Goal: Task Accomplishment & Management: Manage account settings

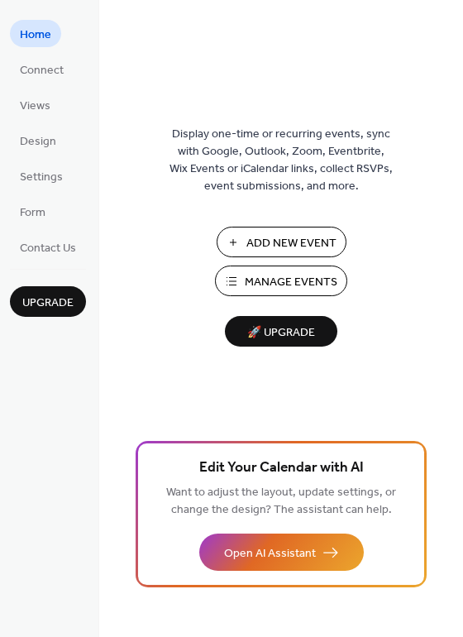
click at [36, 84] on ul "Home Connect Views Design Settings Form Contact Us" at bounding box center [48, 140] width 76 height 241
drag, startPoint x: 42, startPoint y: 66, endPoint x: 46, endPoint y: 74, distance: 8.5
click at [41, 66] on span "Connect" at bounding box center [42, 70] width 44 height 17
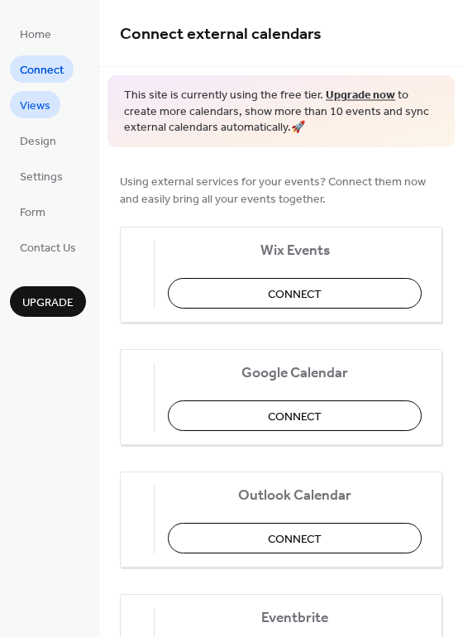
click at [39, 114] on span "Views" at bounding box center [35, 106] width 31 height 17
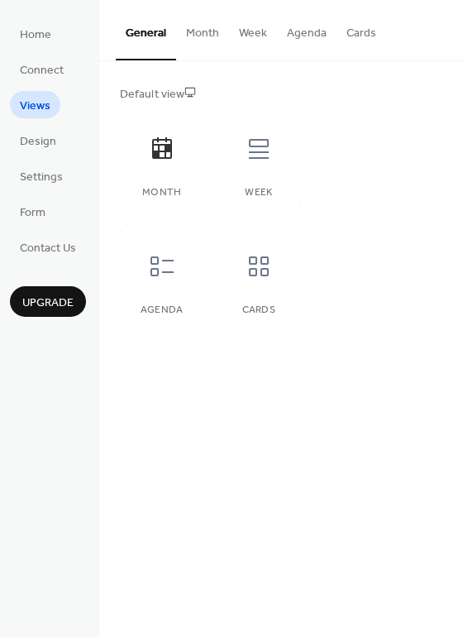
click at [201, 35] on button "Month" at bounding box center [202, 29] width 53 height 59
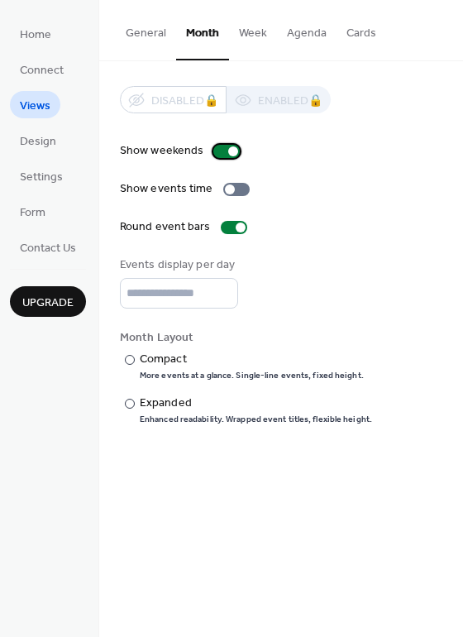
click at [228, 153] on div at bounding box center [233, 151] width 10 height 10
click at [227, 153] on div at bounding box center [226, 151] width 26 height 13
click at [231, 188] on div at bounding box center [230, 189] width 10 height 10
click at [231, 188] on div at bounding box center [236, 189] width 26 height 13
click at [231, 188] on div at bounding box center [230, 189] width 10 height 10
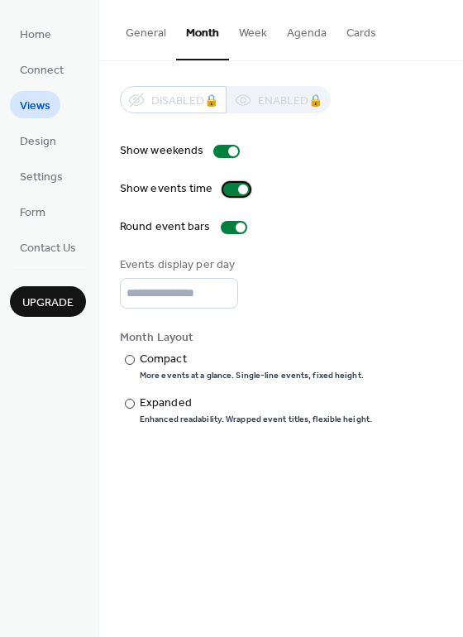
click at [231, 188] on div at bounding box center [236, 189] width 26 height 13
click at [231, 188] on div at bounding box center [230, 189] width 10 height 10
click at [231, 188] on div at bounding box center [236, 189] width 26 height 13
click at [231, 228] on div at bounding box center [234, 227] width 26 height 13
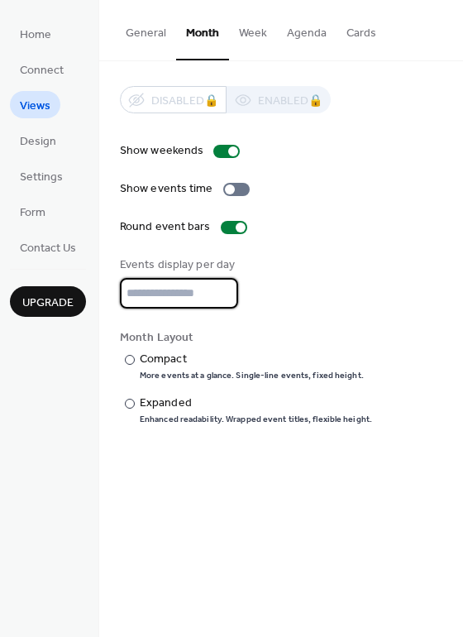
click at [225, 302] on input "*" at bounding box center [179, 293] width 118 height 31
click at [223, 298] on input "*" at bounding box center [179, 293] width 118 height 31
click at [221, 298] on input "*" at bounding box center [179, 293] width 118 height 31
type input "*"
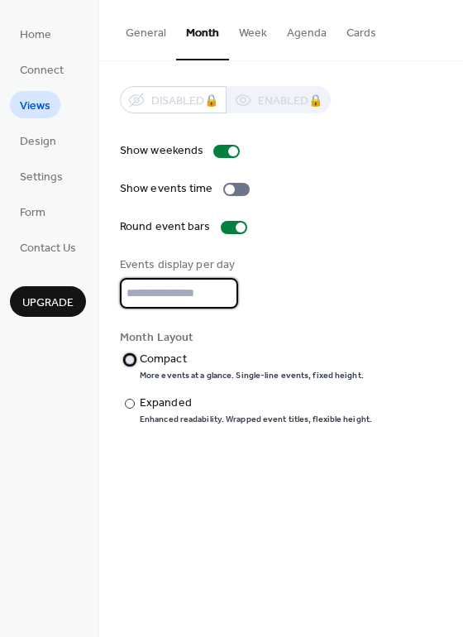
click at [120, 365] on label "​" at bounding box center [121, 358] width 3 height 17
click at [239, 24] on button "Week" at bounding box center [253, 29] width 48 height 59
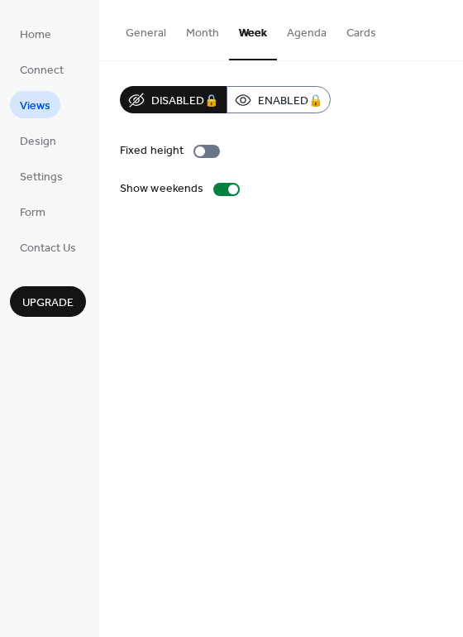
click at [302, 34] on button "Agenda" at bounding box center [307, 29] width 60 height 59
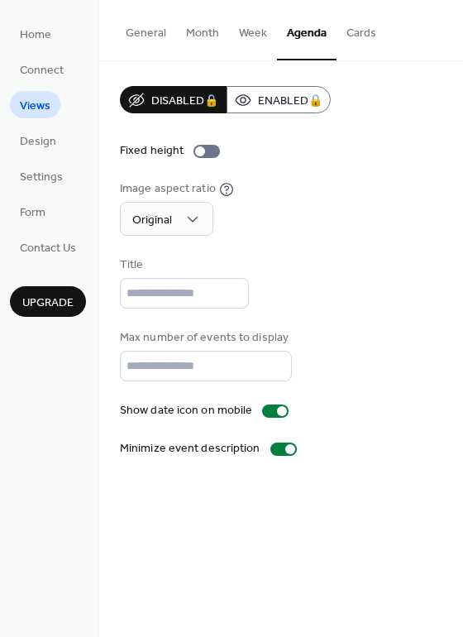
click at [349, 38] on button "Cards" at bounding box center [361, 29] width 50 height 59
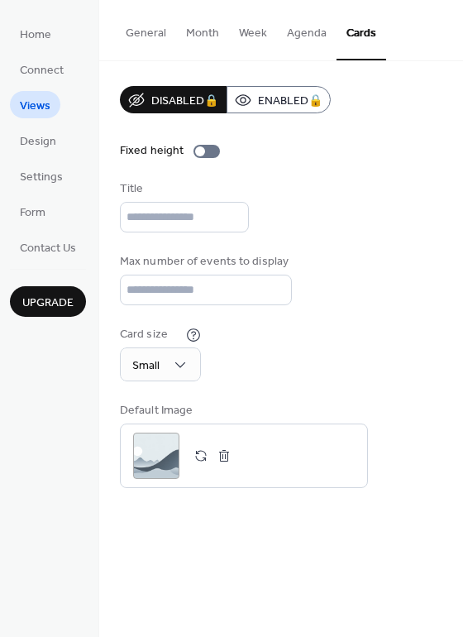
click at [150, 38] on button "General" at bounding box center [146, 29] width 60 height 59
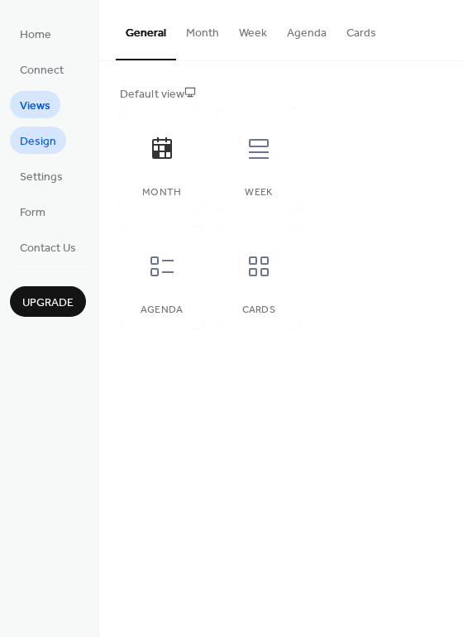
click at [45, 140] on span "Design" at bounding box center [38, 141] width 36 height 17
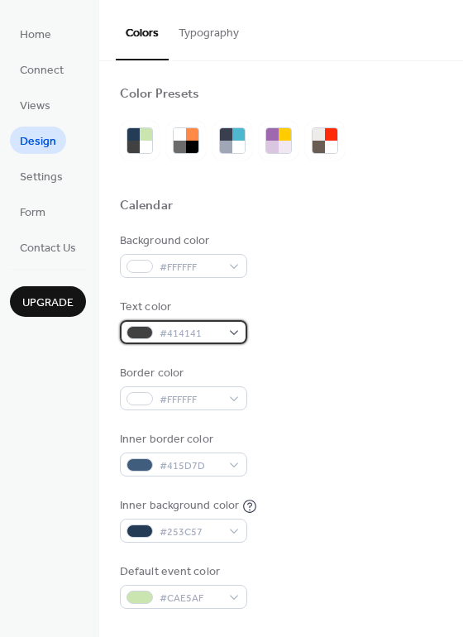
click at [237, 336] on div "#414141" at bounding box center [183, 332] width 127 height 24
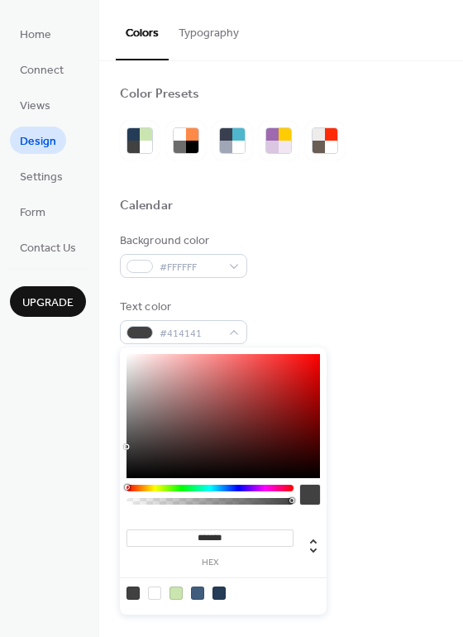
click at [225, 595] on div at bounding box center [223, 592] width 210 height 31
click at [217, 594] on div at bounding box center [218, 592] width 13 height 13
type input "*******"
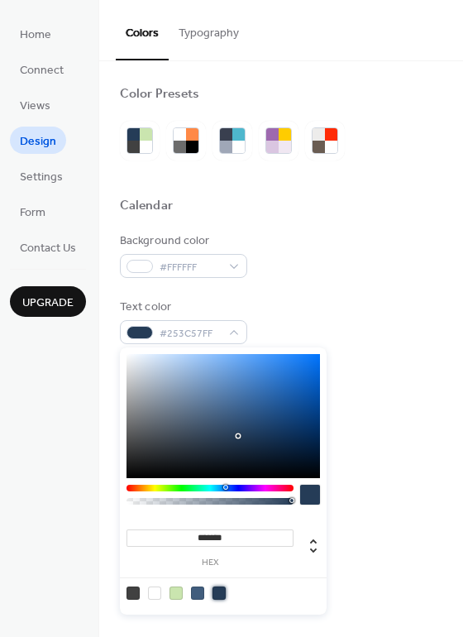
click at [317, 313] on div "Text color #253C57FF" at bounding box center [281, 320] width 322 height 45
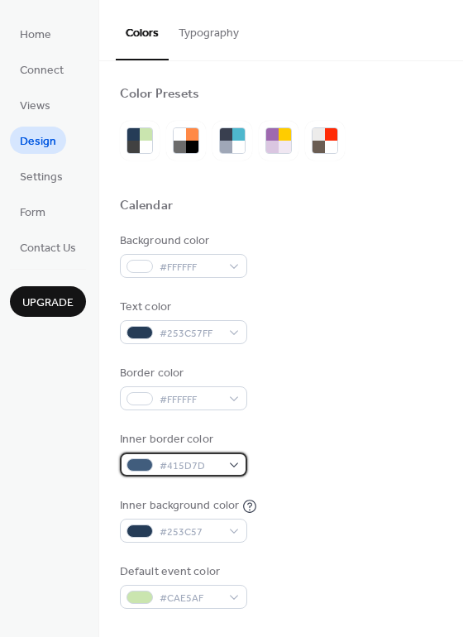
click at [228, 465] on div "#415D7D" at bounding box center [183, 464] width 127 height 24
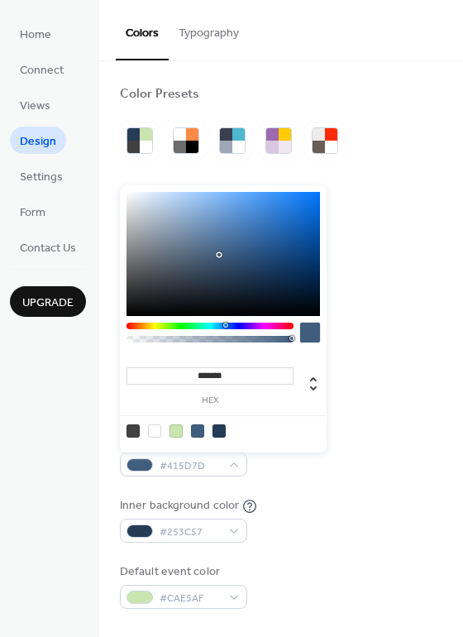
click at [153, 432] on div at bounding box center [154, 430] width 13 height 13
type input "*******"
click at [155, 427] on div at bounding box center [154, 430] width 13 height 13
drag, startPoint x: 392, startPoint y: 455, endPoint x: 326, endPoint y: 461, distance: 66.4
click at [391, 455] on div "Inner border color #FFFFFFFF" at bounding box center [281, 453] width 322 height 45
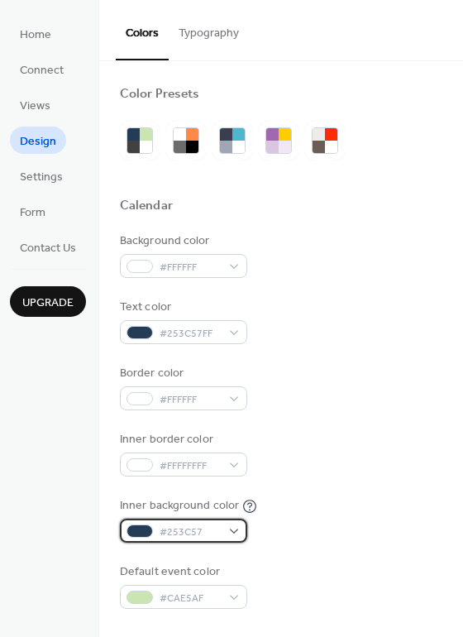
click at [225, 527] on div "#253C57" at bounding box center [183, 530] width 127 height 24
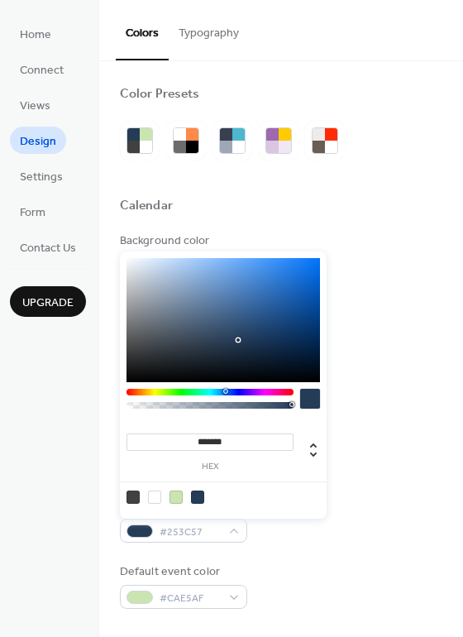
click at [160, 495] on div at bounding box center [154, 496] width 13 height 13
type input "*******"
click at [381, 507] on div "Inner background color #FFFFFFFF" at bounding box center [281, 519] width 322 height 45
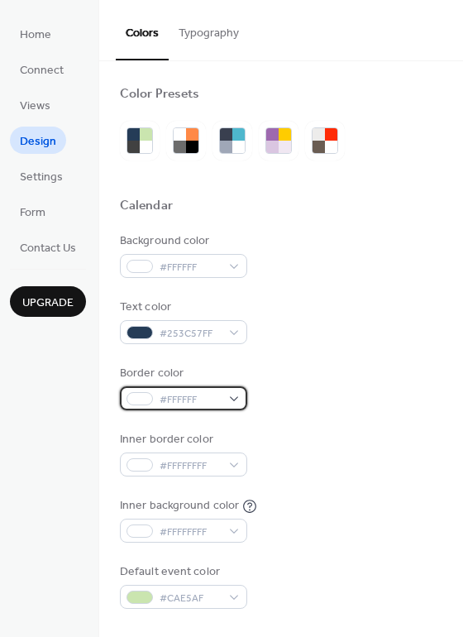
click at [212, 396] on span "#FFFFFF" at bounding box center [190, 399] width 61 height 17
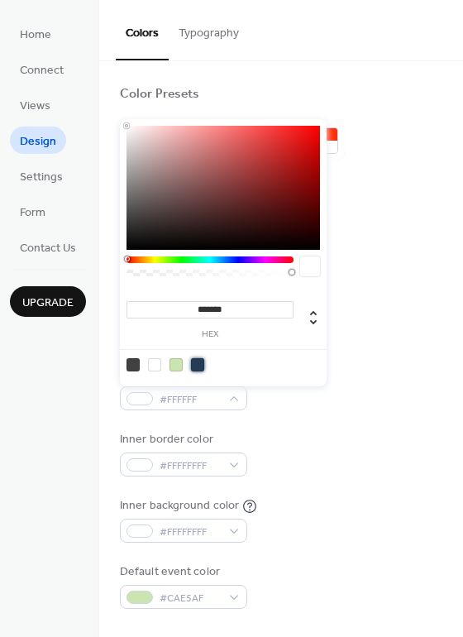
click at [200, 365] on div at bounding box center [197, 364] width 13 height 13
type input "*******"
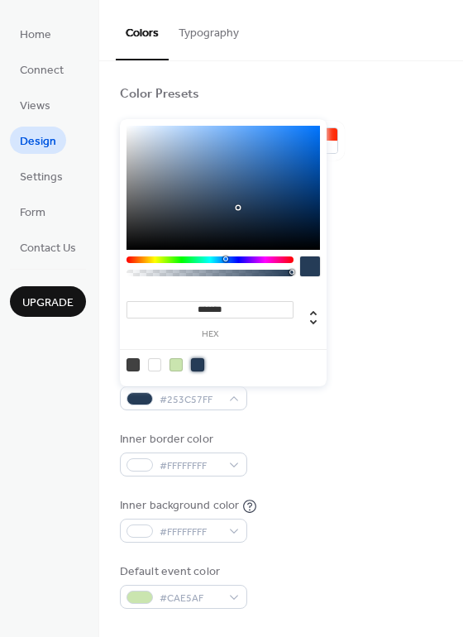
click at [294, 436] on div "Inner border color #FFFFFFFF" at bounding box center [281, 453] width 322 height 45
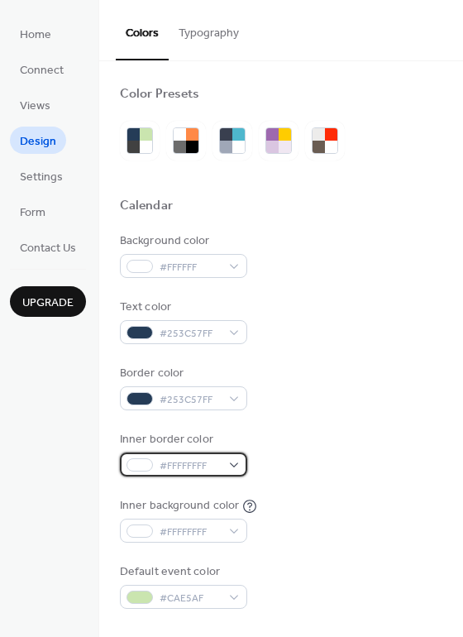
click at [231, 464] on div "#FFFFFFFF" at bounding box center [183, 464] width 127 height 24
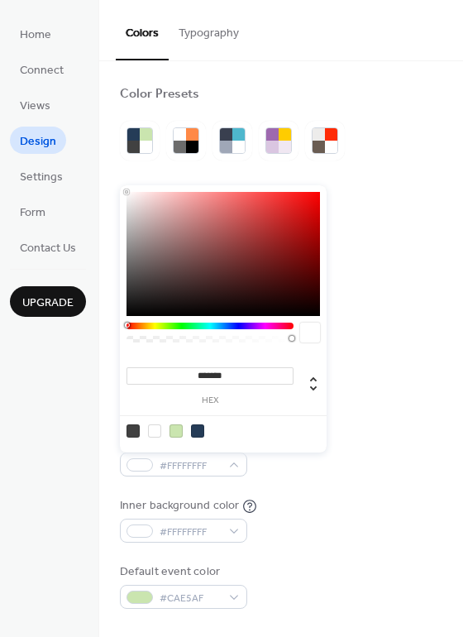
click at [199, 431] on div at bounding box center [197, 430] width 13 height 13
type input "*******"
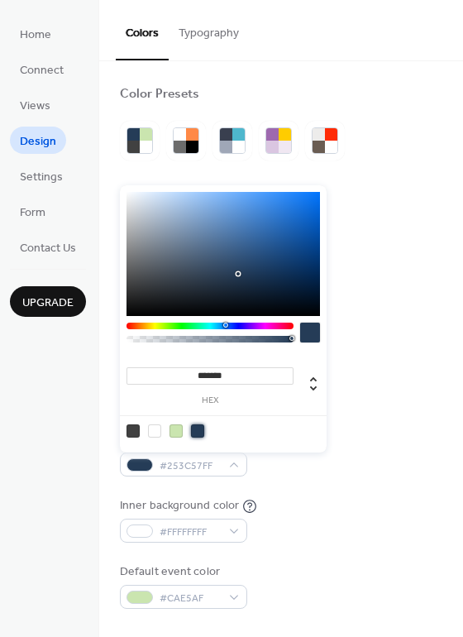
click at [358, 500] on div "Inner background color #FFFFFFFF" at bounding box center [281, 519] width 322 height 45
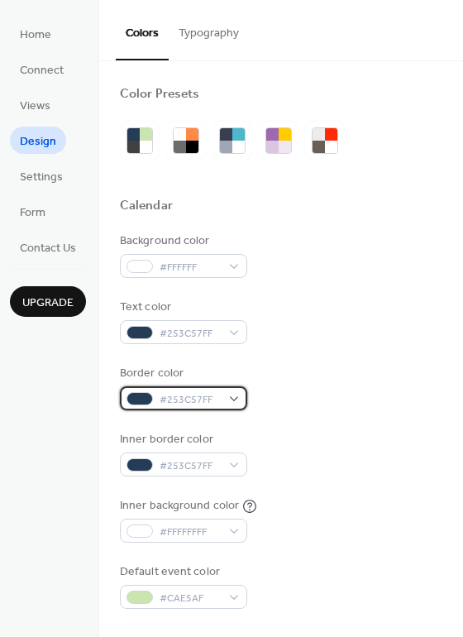
click at [226, 401] on div "#253C57FF" at bounding box center [183, 398] width 127 height 24
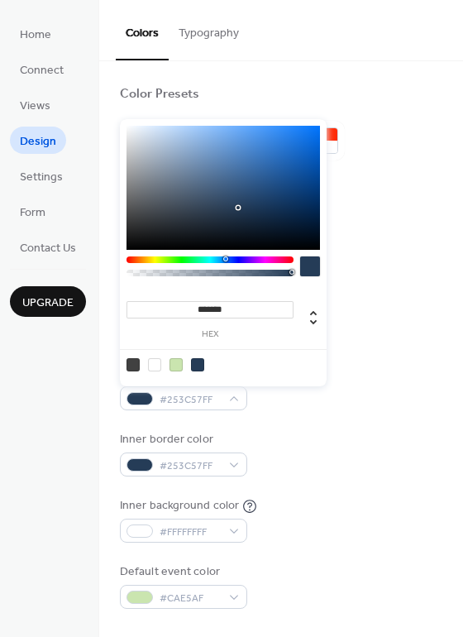
click at [357, 449] on div "Inner border color #253C57FF" at bounding box center [281, 453] width 322 height 45
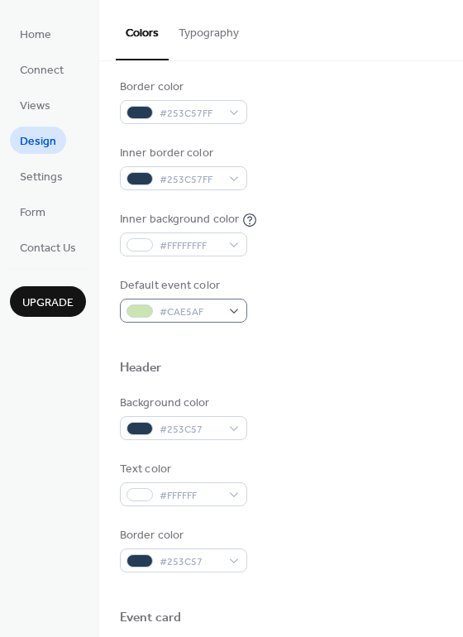
scroll to position [288, 0]
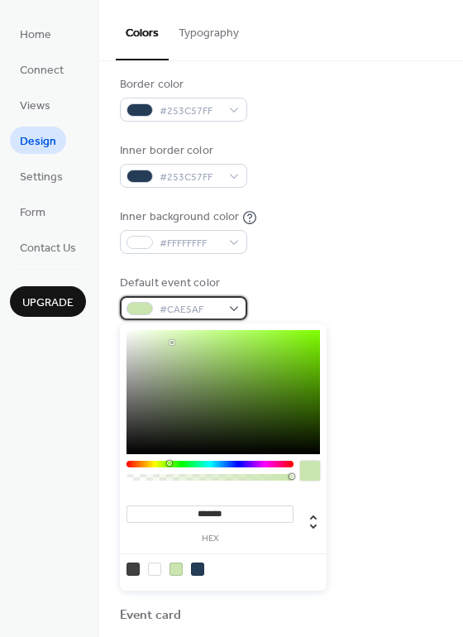
click at [222, 308] on div "#CAE5AF" at bounding box center [183, 308] width 127 height 24
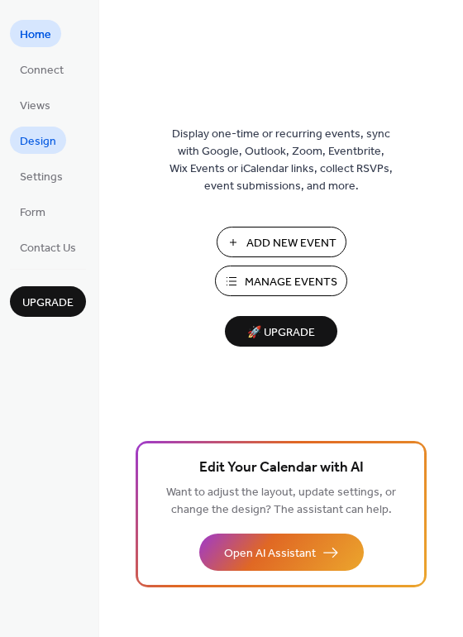
click at [46, 141] on span "Design" at bounding box center [38, 141] width 36 height 17
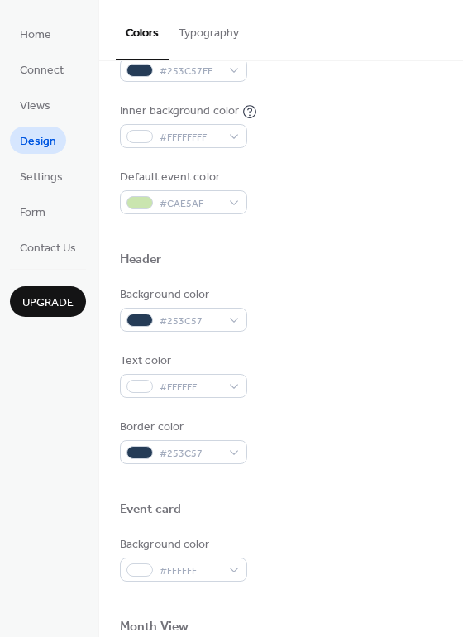
scroll to position [384, 0]
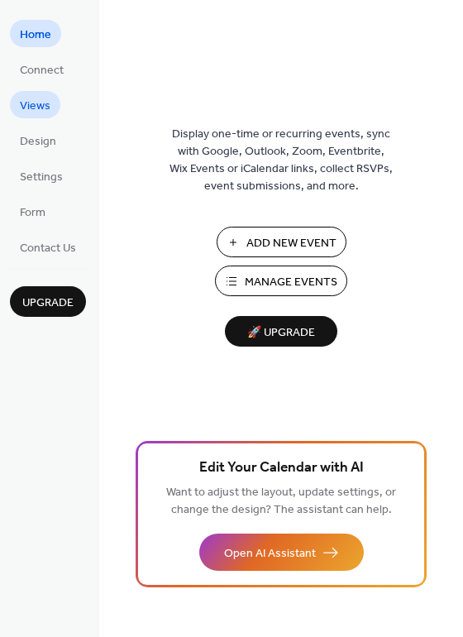
click at [49, 103] on span "Views" at bounding box center [35, 106] width 31 height 17
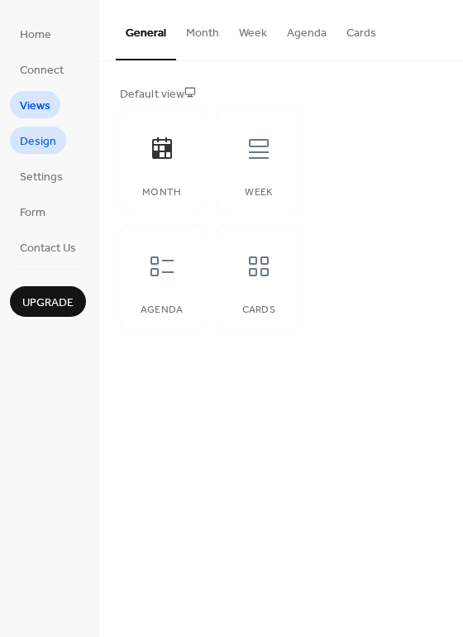
click at [48, 139] on span "Design" at bounding box center [38, 141] width 36 height 17
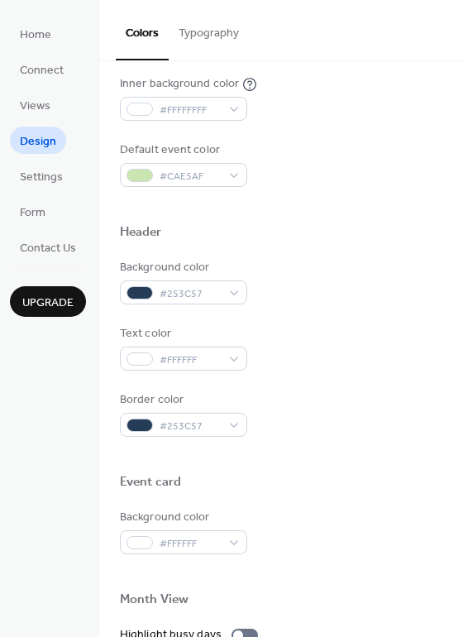
scroll to position [425, 0]
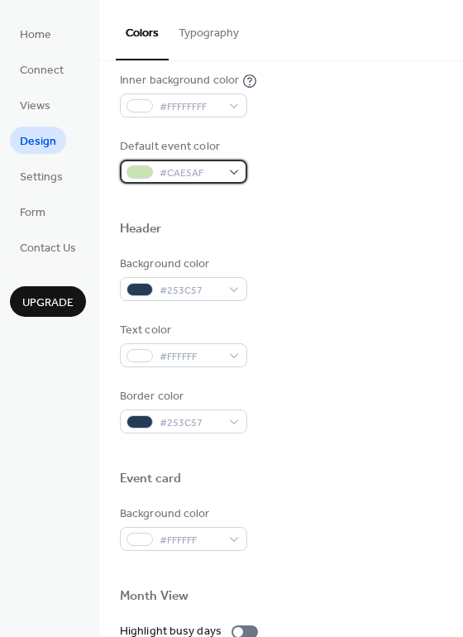
click at [196, 174] on span "#CAE5AF" at bounding box center [190, 173] width 61 height 17
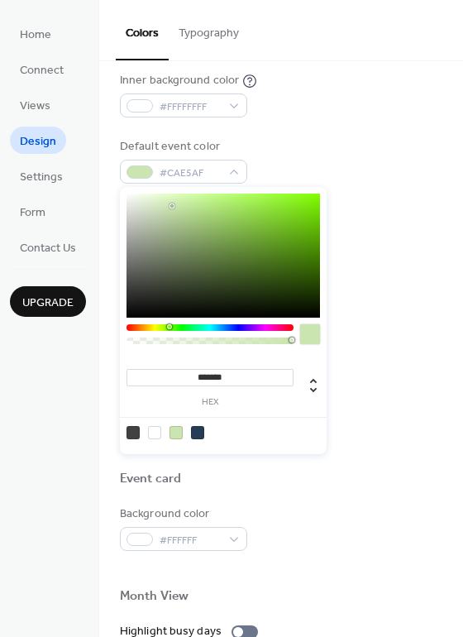
click at [220, 380] on input "*******" at bounding box center [209, 377] width 167 height 17
click at [222, 374] on input "*******" at bounding box center [209, 377] width 167 height 17
paste input
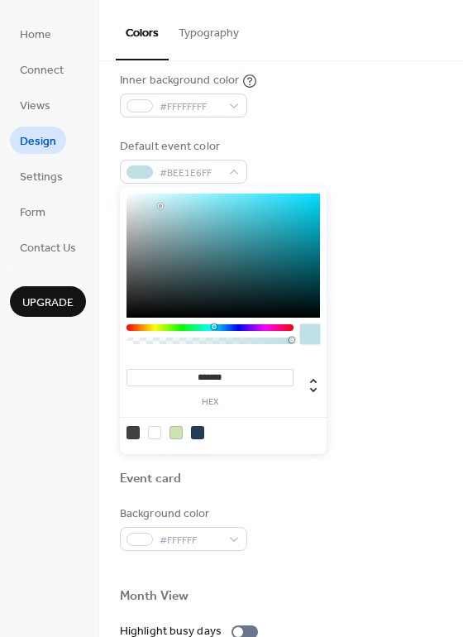
type input "*******"
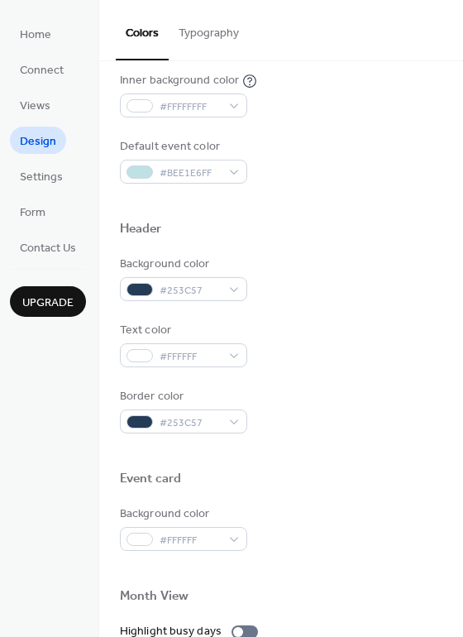
click at [385, 269] on div "Background color #253C57" at bounding box center [281, 277] width 322 height 45
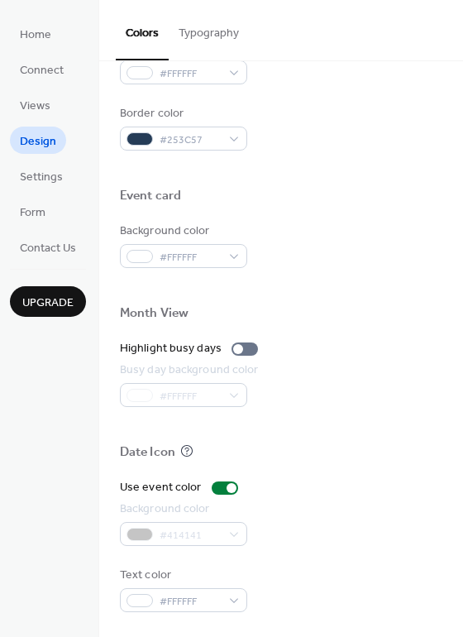
scroll to position [708, 0]
click at [240, 346] on div at bounding box center [244, 348] width 26 height 13
click at [242, 348] on div at bounding box center [244, 348] width 26 height 13
click at [224, 483] on div at bounding box center [225, 487] width 26 height 13
click at [226, 489] on div at bounding box center [225, 487] width 26 height 13
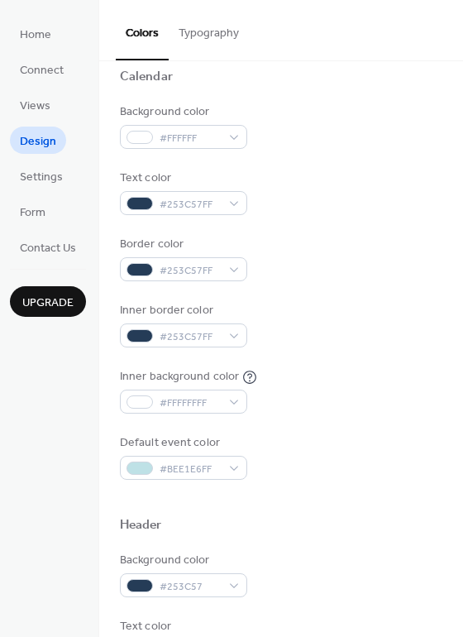
scroll to position [105, 0]
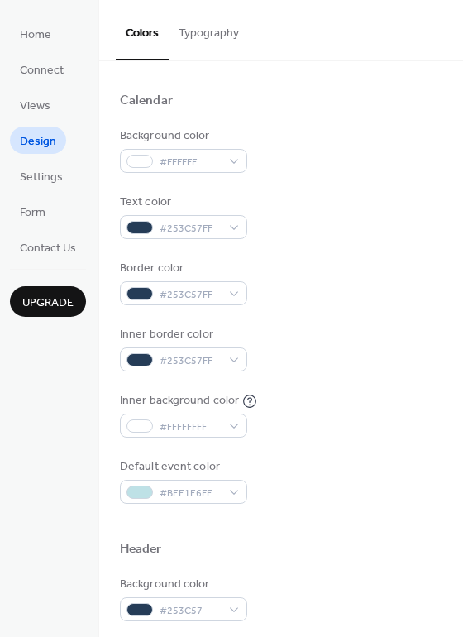
click at [205, 41] on button "Typography" at bounding box center [209, 29] width 80 height 59
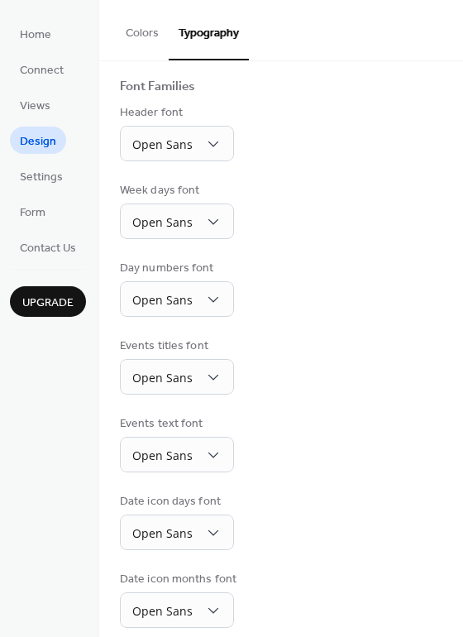
scroll to position [126, 0]
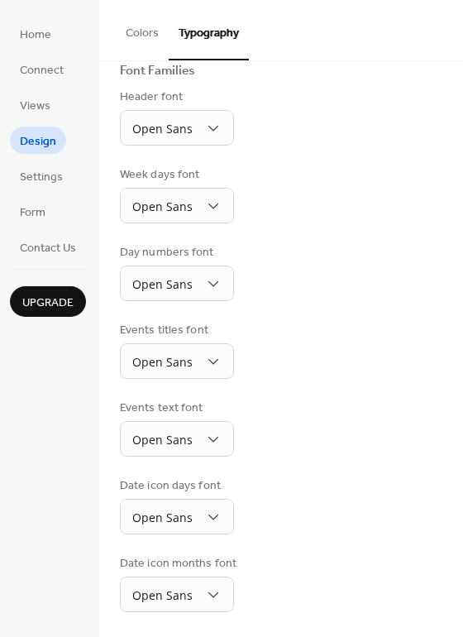
drag, startPoint x: 150, startPoint y: 39, endPoint x: 144, endPoint y: 66, distance: 28.1
click at [150, 39] on button "Colors" at bounding box center [142, 29] width 53 height 59
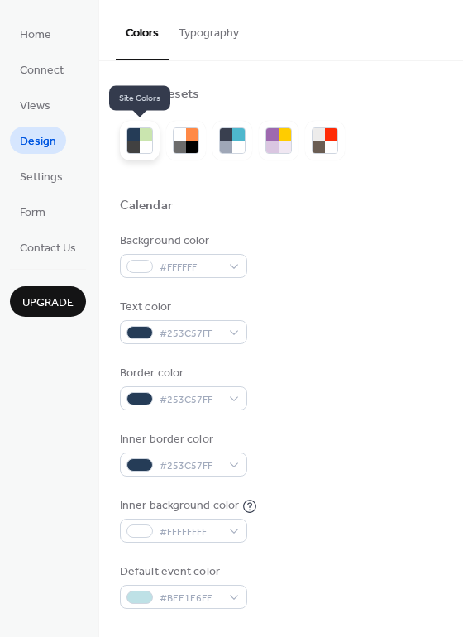
click at [132, 141] on div at bounding box center [133, 147] width 12 height 12
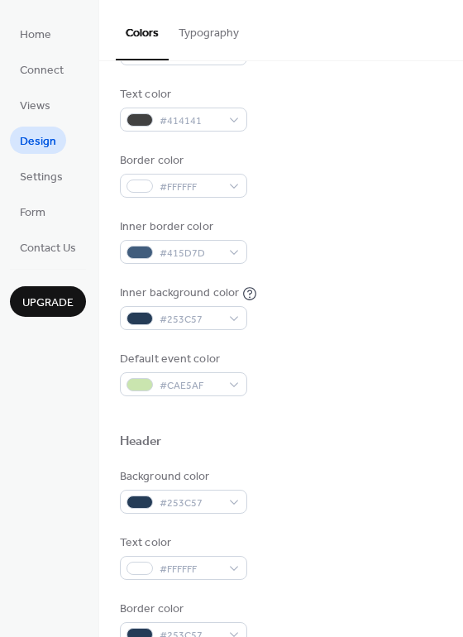
scroll to position [222, 0]
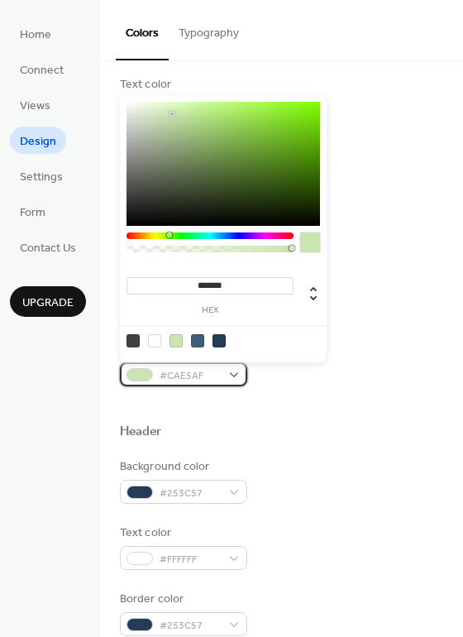
click at [210, 365] on div "#CAE5AF" at bounding box center [183, 374] width 127 height 24
click at [235, 280] on input "*******" at bounding box center [209, 285] width 167 height 17
paste input
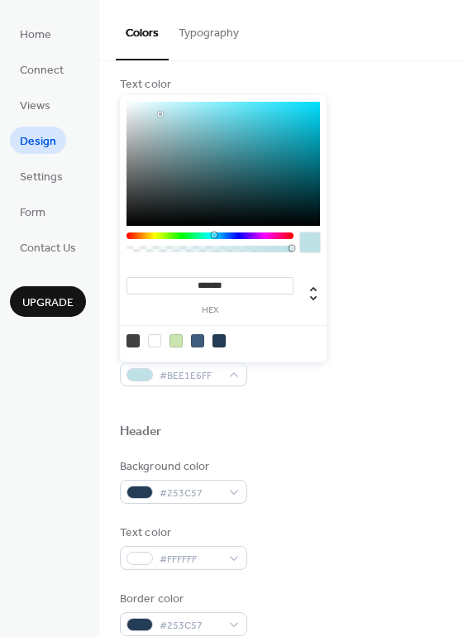
type input "*******"
click at [261, 319] on div "******* hex" at bounding box center [222, 292] width 193 height 64
click at [370, 79] on div "Text color #414141" at bounding box center [281, 98] width 322 height 45
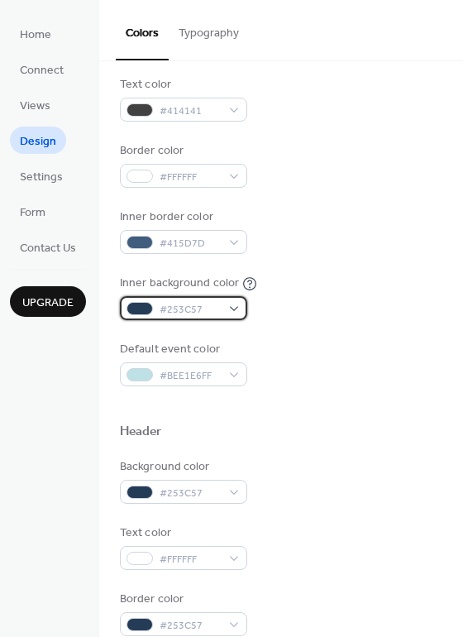
click at [217, 300] on div "#253C57" at bounding box center [183, 308] width 127 height 24
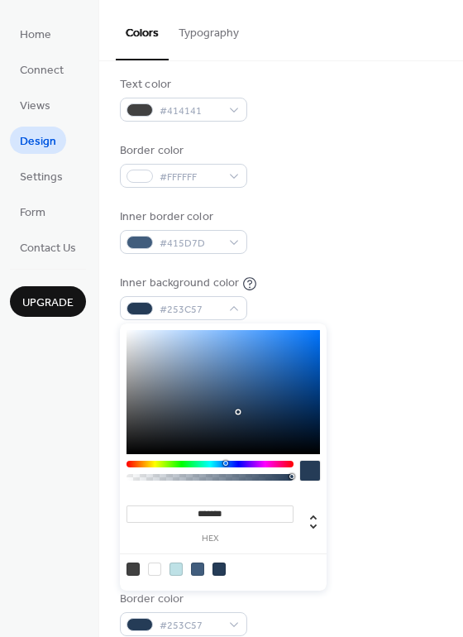
drag, startPoint x: 155, startPoint y: 572, endPoint x: 192, endPoint y: 557, distance: 39.3
click at [155, 572] on div at bounding box center [154, 568] width 13 height 13
type input "*******"
click at [354, 274] on div "Background color #FFFFFF Text color #414141 Border color #FFFFFF Inner border c…" at bounding box center [281, 198] width 322 height 376
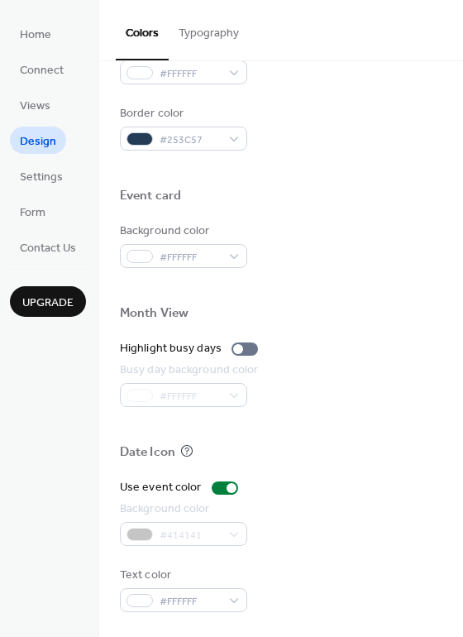
scroll to position [708, 0]
click at [37, 175] on span "Settings" at bounding box center [41, 177] width 43 height 17
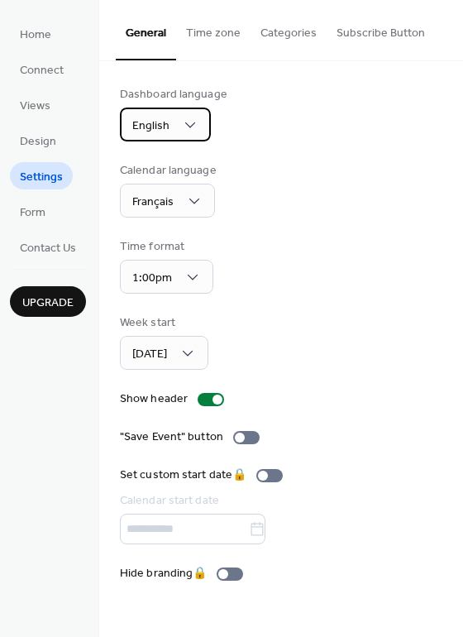
click at [199, 124] on div "English" at bounding box center [165, 124] width 91 height 34
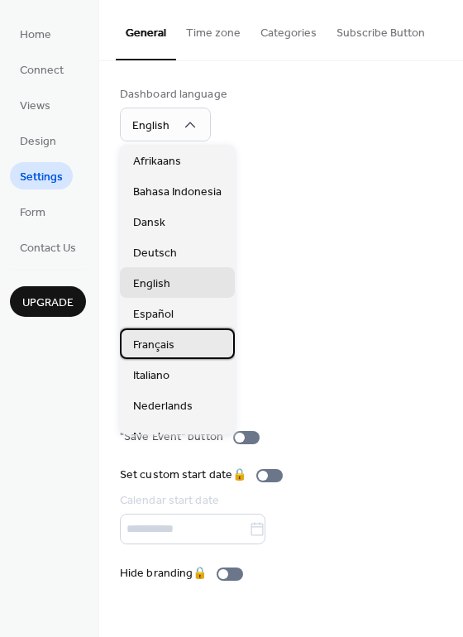
click at [164, 352] on span "Français" at bounding box center [153, 344] width 41 height 17
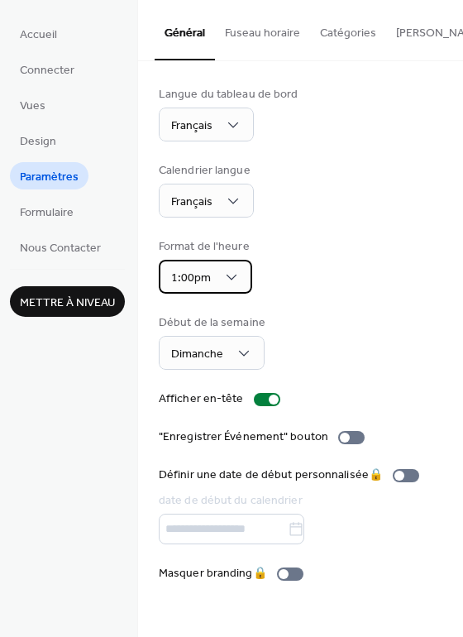
click at [236, 265] on div "1:00pm" at bounding box center [205, 277] width 93 height 34
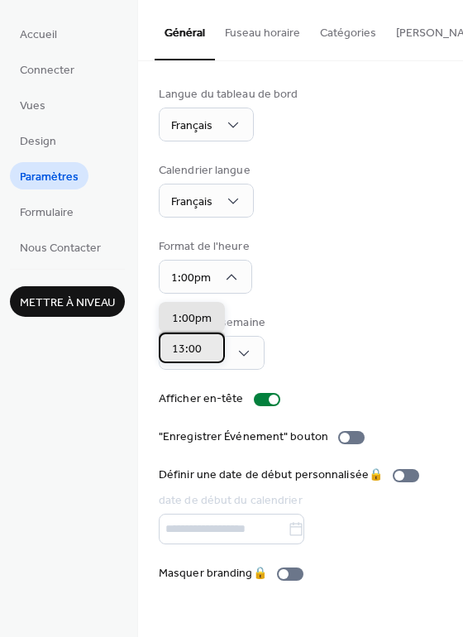
click at [205, 350] on div "13:00" at bounding box center [192, 347] width 66 height 31
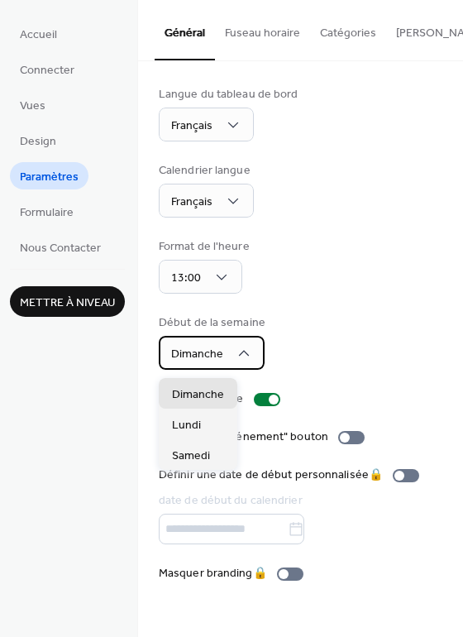
drag, startPoint x: 228, startPoint y: 350, endPoint x: 239, endPoint y: 364, distance: 17.0
click at [228, 350] on div "Dimanche" at bounding box center [212, 353] width 106 height 34
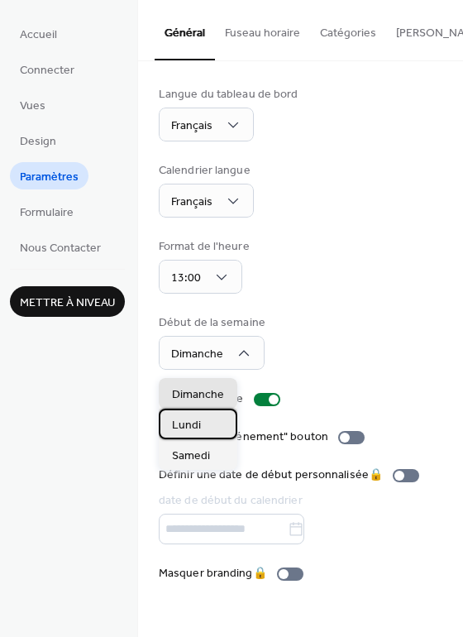
click at [206, 427] on div "Lundi" at bounding box center [198, 423] width 79 height 31
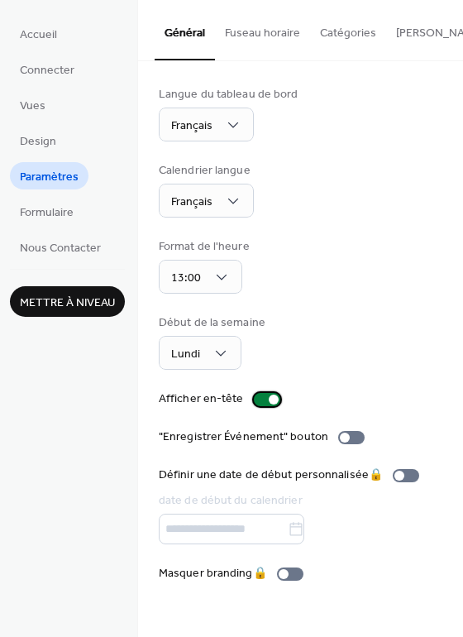
click at [263, 405] on div at bounding box center [267, 399] width 26 height 13
click at [246, 25] on button "Fuseau horaire" at bounding box center [262, 29] width 95 height 59
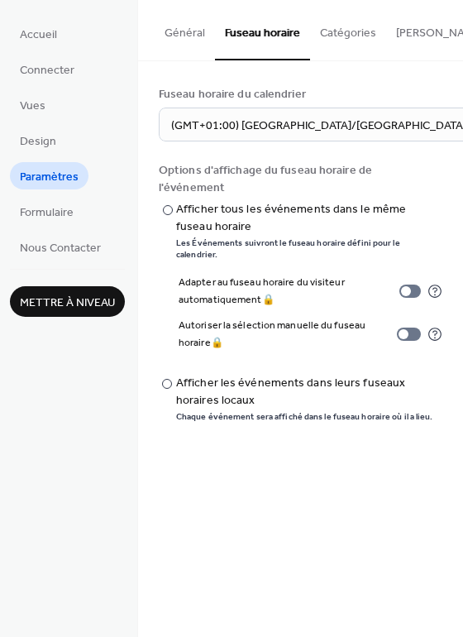
click at [332, 33] on button "Catégories" at bounding box center [348, 29] width 76 height 59
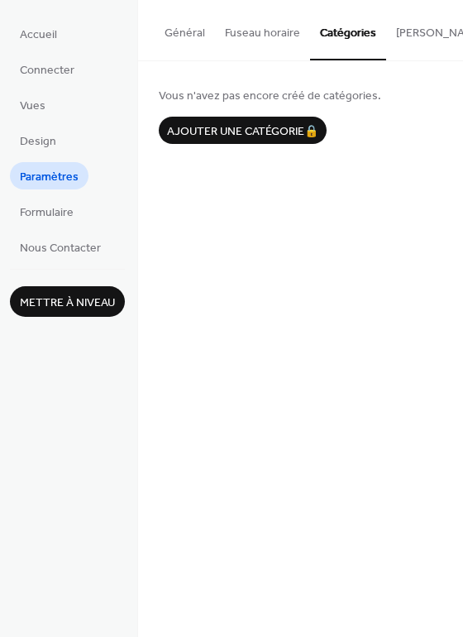
click at [387, 40] on button "[PERSON_NAME] S'abonner" at bounding box center [467, 29] width 162 height 59
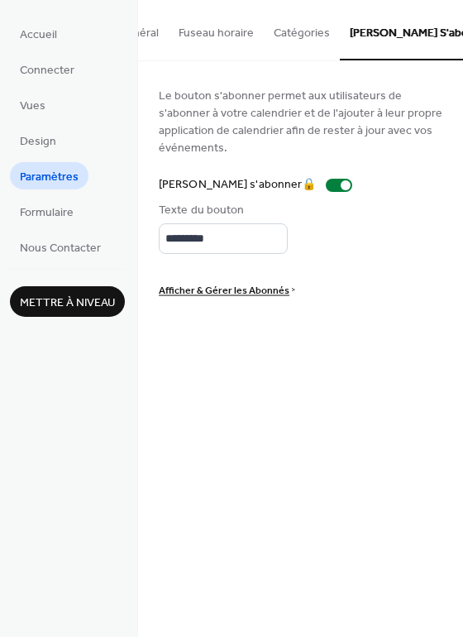
scroll to position [0, 45]
drag, startPoint x: 143, startPoint y: 29, endPoint x: 150, endPoint y: 39, distance: 12.4
click at [143, 28] on button "Général" at bounding box center [140, 29] width 60 height 59
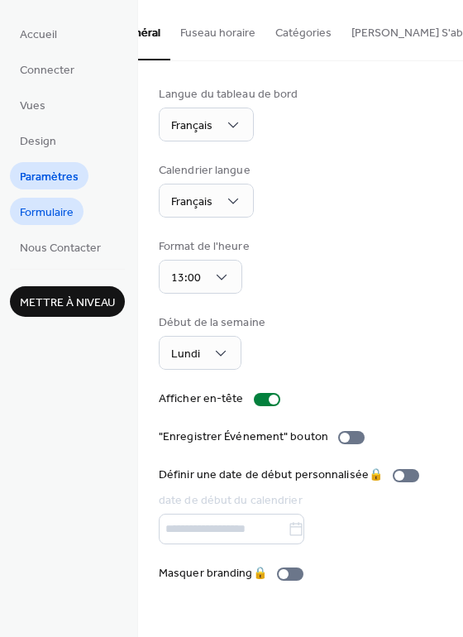
click at [60, 212] on span "Formulaire" at bounding box center [47, 212] width 54 height 17
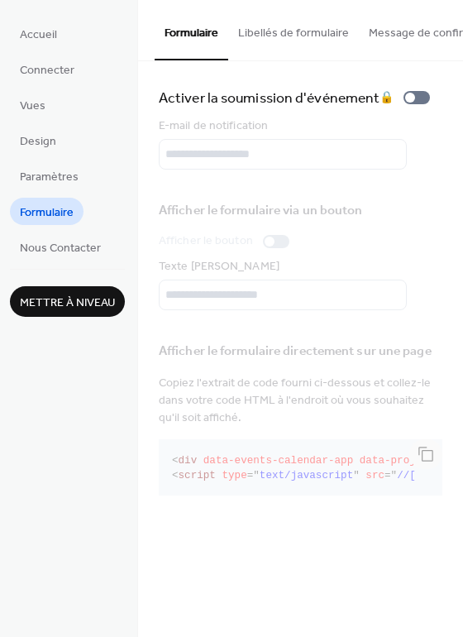
drag, startPoint x: 268, startPoint y: 36, endPoint x: 279, endPoint y: 36, distance: 10.7
click at [268, 36] on button "Libellés de formulaire" at bounding box center [293, 29] width 131 height 59
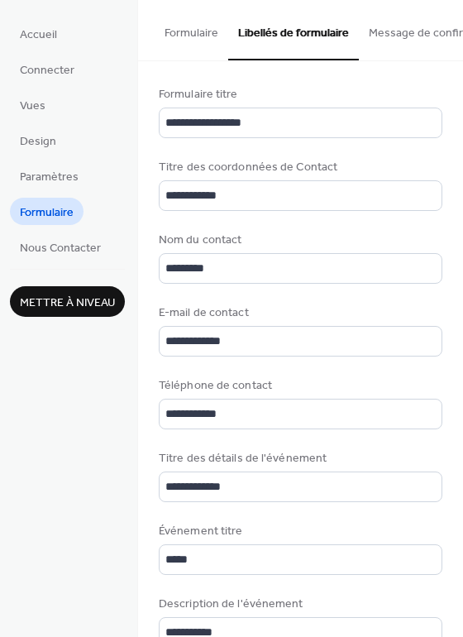
click at [414, 41] on button "Message de confirmation" at bounding box center [434, 29] width 150 height 59
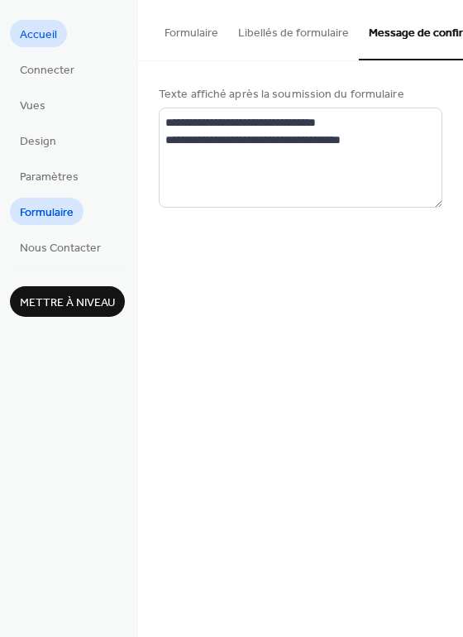
click at [45, 27] on span "Accueil" at bounding box center [38, 34] width 37 height 17
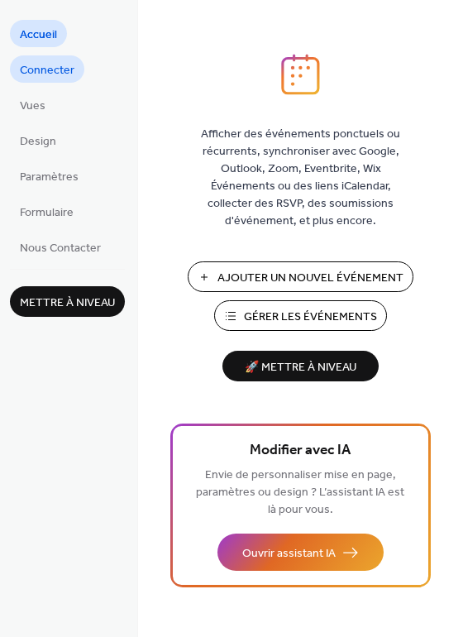
click at [67, 69] on span "Connecter" at bounding box center [47, 70] width 55 height 17
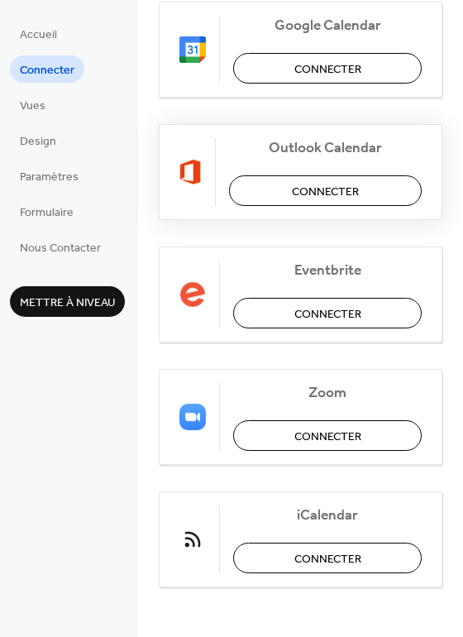
scroll to position [379, 0]
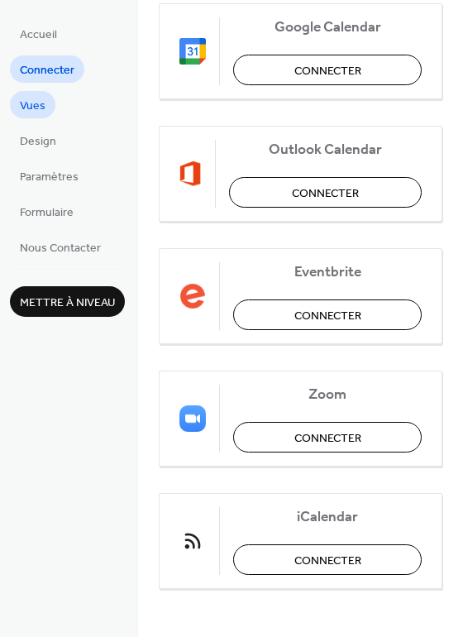
click at [35, 106] on span "Vues" at bounding box center [33, 106] width 26 height 17
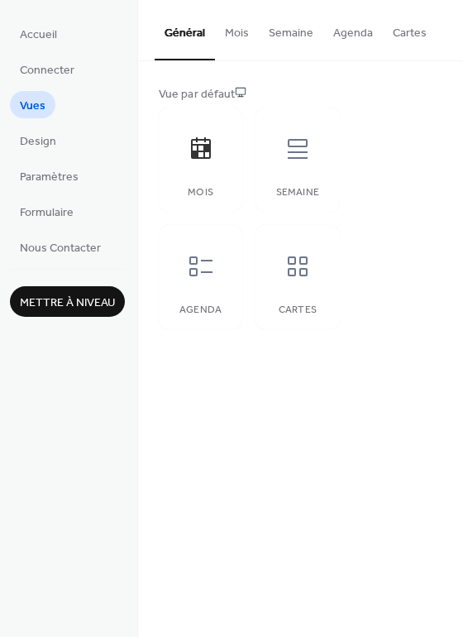
drag, startPoint x: 233, startPoint y: 40, endPoint x: 250, endPoint y: 42, distance: 16.7
click at [234, 40] on button "Mois" at bounding box center [237, 29] width 44 height 59
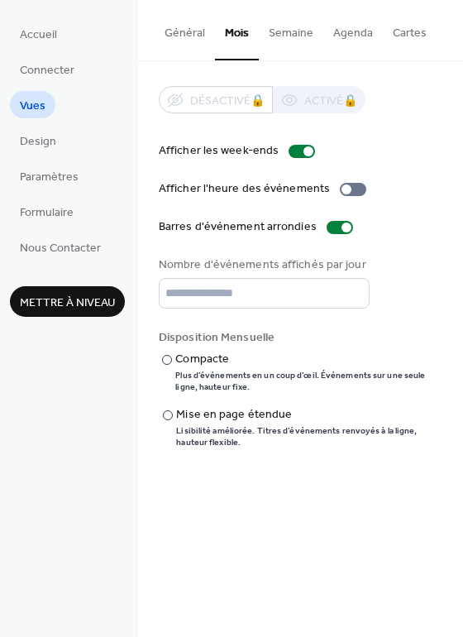
click at [291, 40] on button "Semaine" at bounding box center [291, 29] width 64 height 59
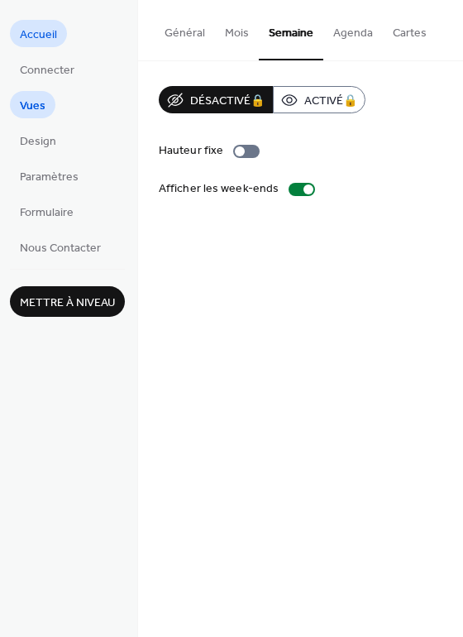
click at [47, 40] on span "Accueil" at bounding box center [38, 34] width 37 height 17
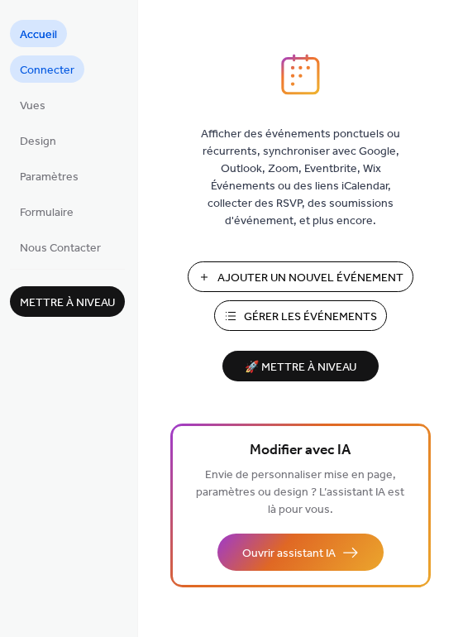
click at [53, 75] on span "Connecter" at bounding box center [47, 70] width 55 height 17
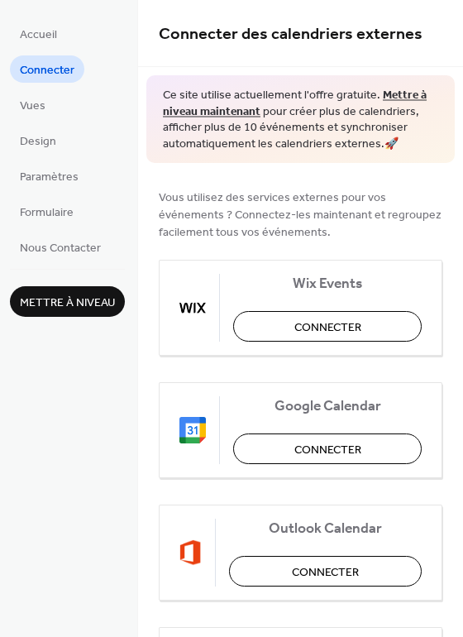
click at [45, 90] on ul "Accueil Connecter Vues Design Paramètres Formulaire Nous Contacter" at bounding box center [67, 140] width 115 height 241
click at [31, 115] on span "Vues" at bounding box center [33, 106] width 26 height 17
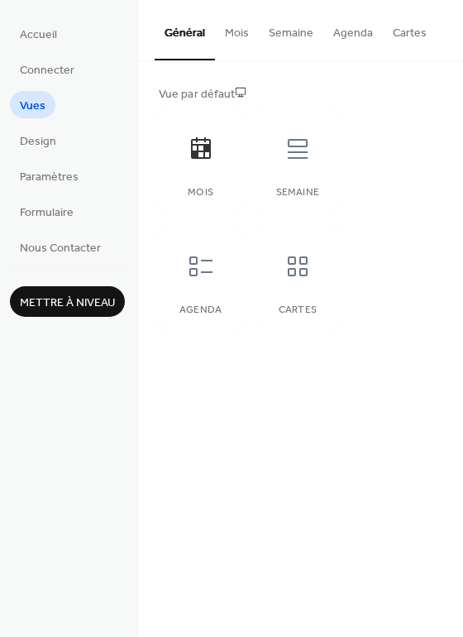
drag, startPoint x: 43, startPoint y: 146, endPoint x: 109, endPoint y: 132, distance: 67.6
click at [43, 146] on span "Design" at bounding box center [38, 141] width 36 height 17
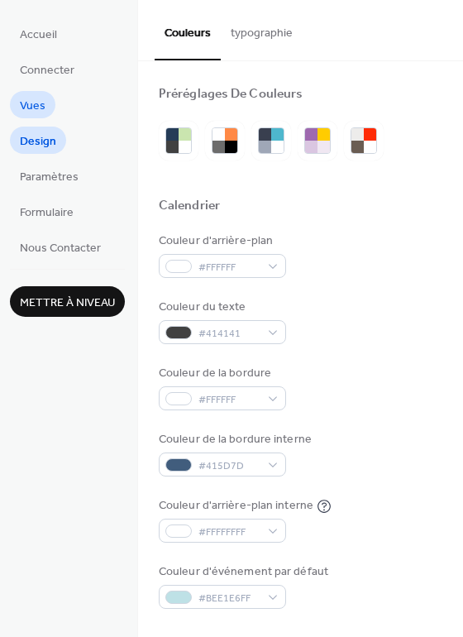
click at [33, 112] on span "Vues" at bounding box center [33, 106] width 26 height 17
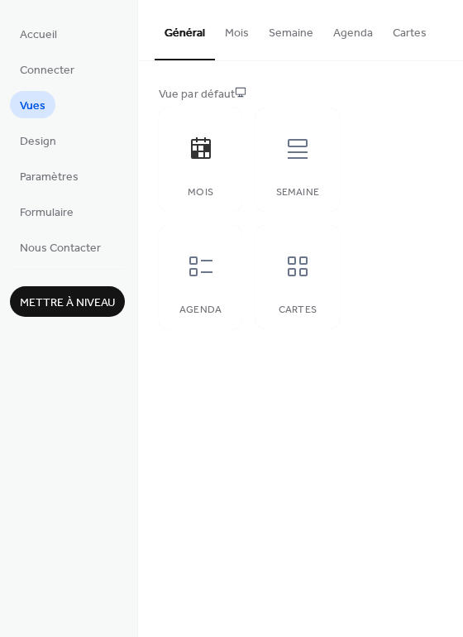
click at [277, 33] on button "Semaine" at bounding box center [291, 29] width 64 height 59
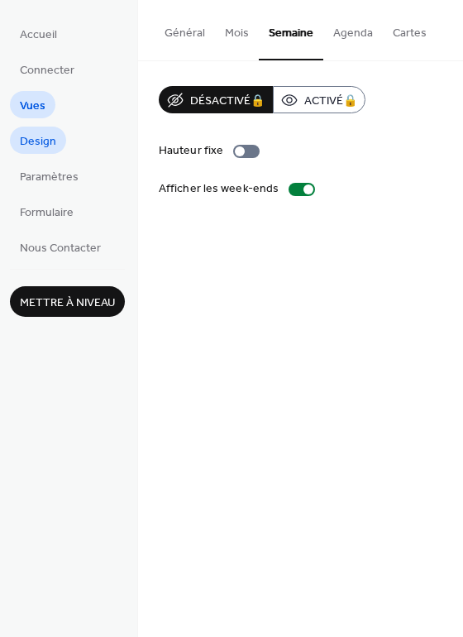
click at [58, 141] on link "Design" at bounding box center [38, 139] width 56 height 27
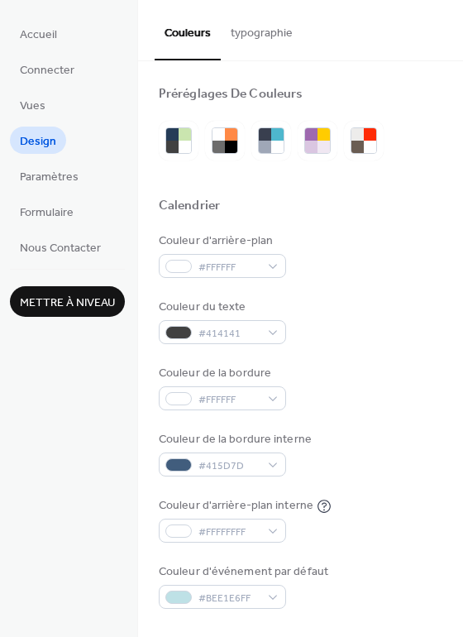
click at [38, 77] on span "Connecter" at bounding box center [47, 70] width 55 height 17
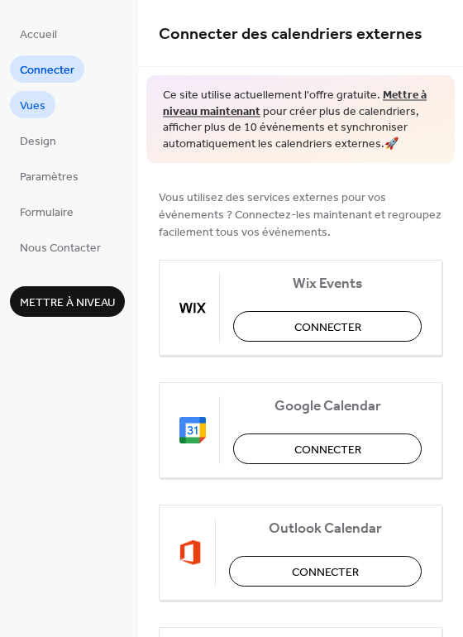
click at [45, 115] on span "Vues" at bounding box center [33, 106] width 26 height 17
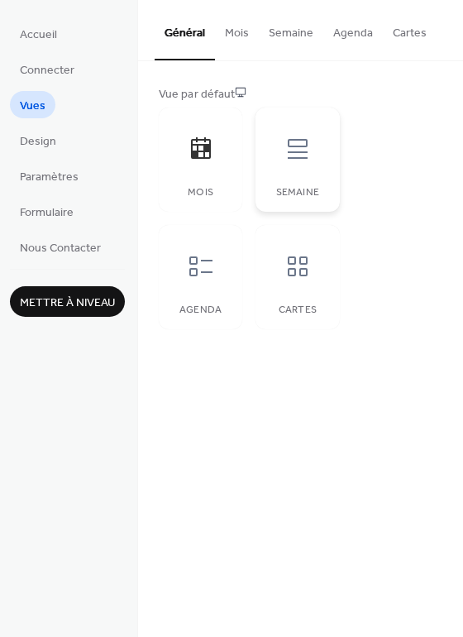
click at [332, 133] on div "Semaine" at bounding box center [296, 159] width 83 height 104
click at [292, 146] on icon at bounding box center [298, 149] width 20 height 20
click at [39, 142] on span "Design" at bounding box center [38, 141] width 36 height 17
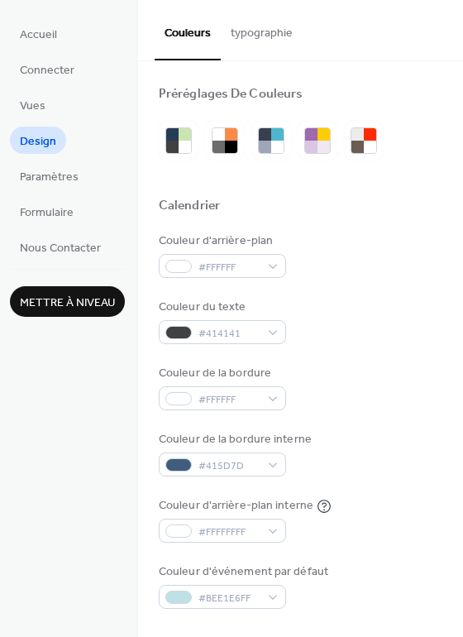
click at [57, 176] on span "Paramètres" at bounding box center [49, 177] width 59 height 17
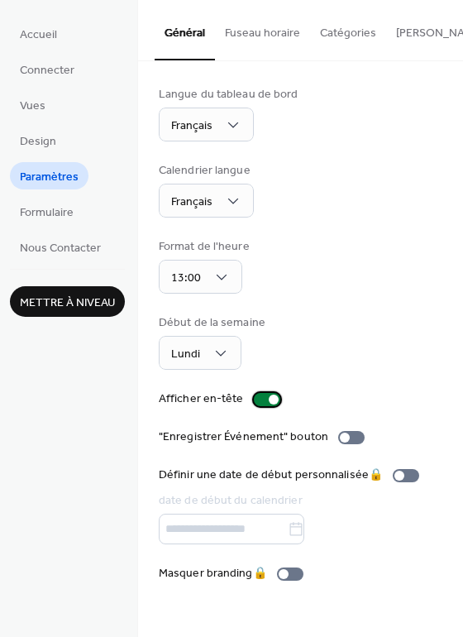
click at [269, 403] on div at bounding box center [274, 399] width 10 height 10
click at [75, 265] on div "Accueil Connecter Vues Design Paramètres Formulaire Nous Contacter Mettre à niv…" at bounding box center [69, 318] width 138 height 637
click at [70, 257] on span "Nous Contacter" at bounding box center [60, 248] width 81 height 17
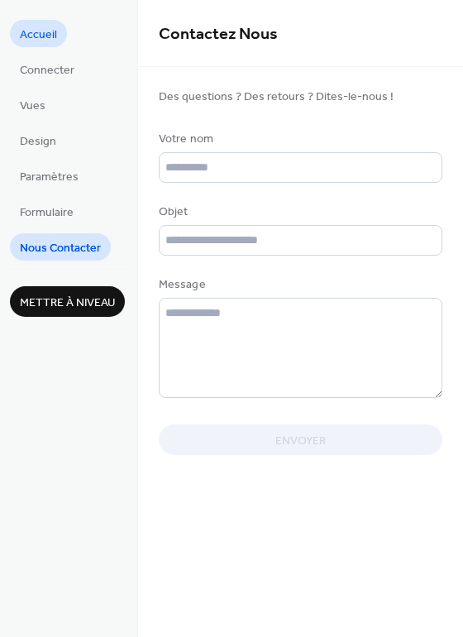
click at [59, 41] on li "Accueil" at bounding box center [38, 33] width 57 height 27
click at [41, 62] on span "Connecter" at bounding box center [47, 70] width 55 height 17
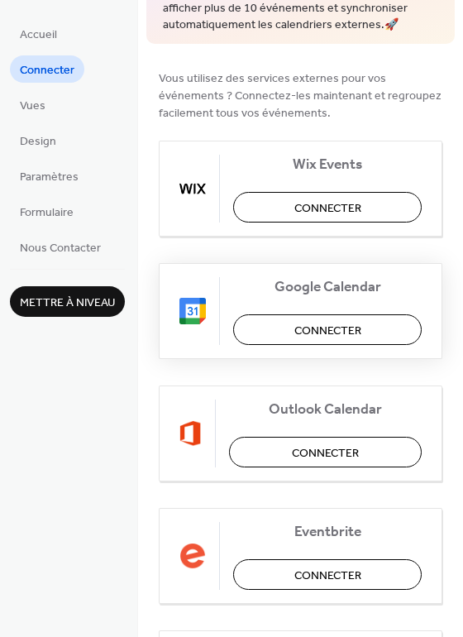
scroll to position [123, 0]
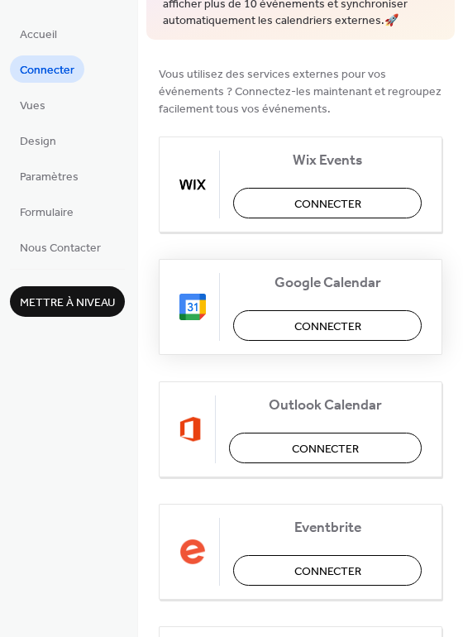
click at [322, 326] on span "Connecter" at bounding box center [327, 326] width 67 height 17
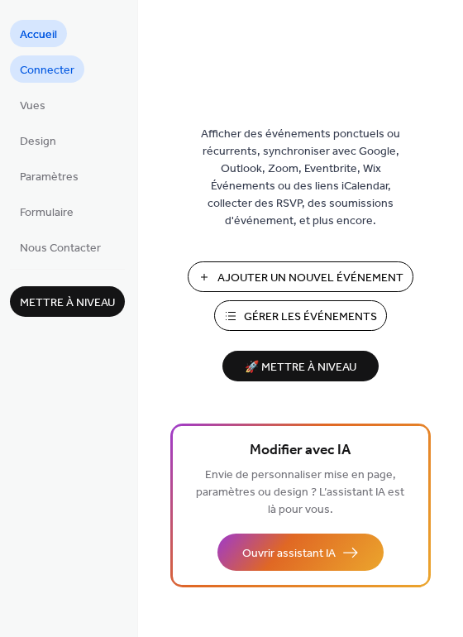
click at [60, 74] on span "Connecter" at bounding box center [47, 70] width 55 height 17
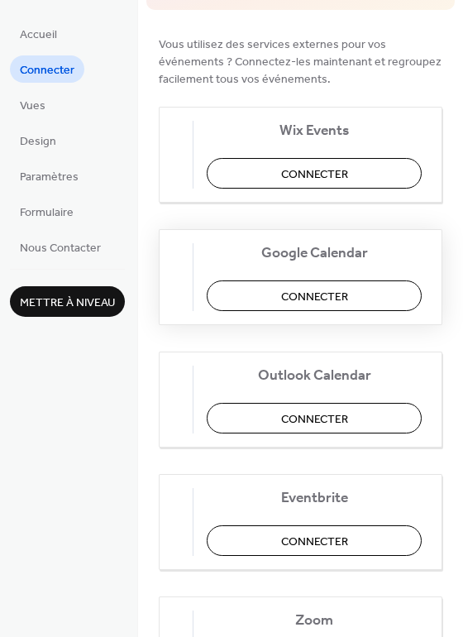
scroll to position [158, 0]
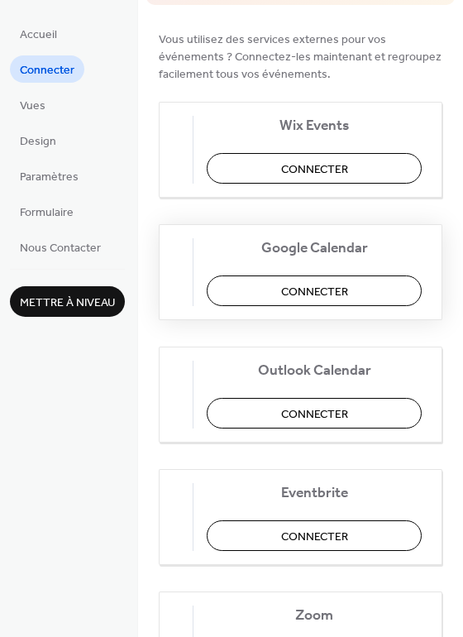
click at [291, 288] on button "Connecter" at bounding box center [314, 290] width 215 height 31
click at [324, 283] on div "Google Calendar Connecter" at bounding box center [301, 272] width 284 height 96
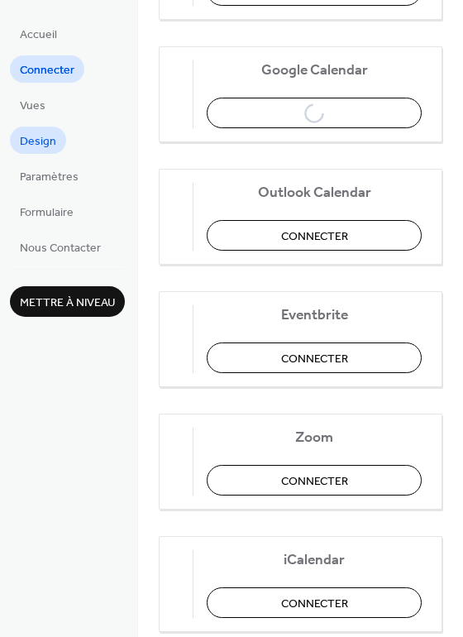
scroll to position [335, 0]
